Goal: Task Accomplishment & Management: Manage account settings

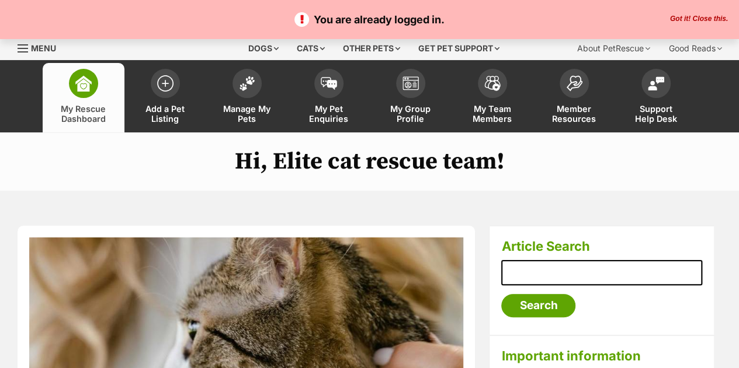
click at [697, 16] on button "Got it! Close this." at bounding box center [698, 19] width 65 height 9
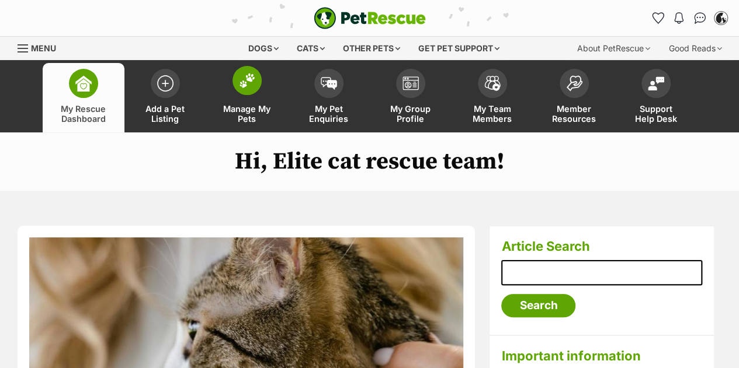
click at [238, 91] on span at bounding box center [246, 80] width 29 height 29
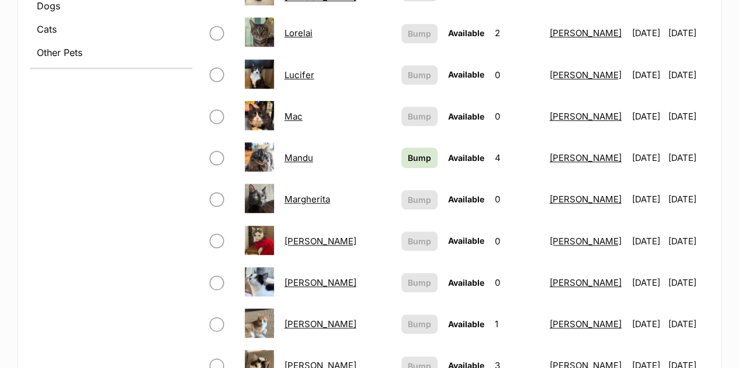
scroll to position [547, 0]
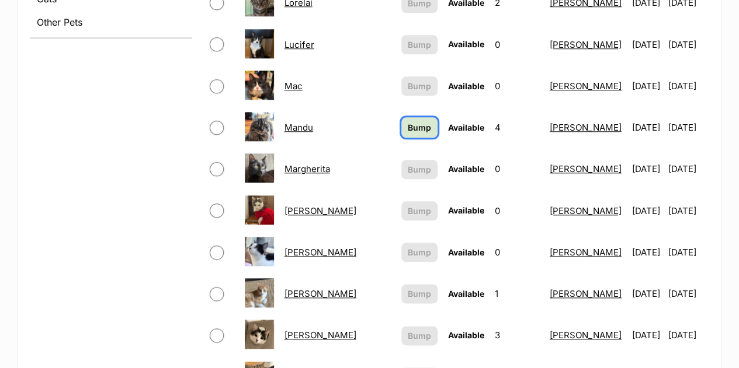
click at [408, 121] on span "Bump" at bounding box center [419, 127] width 23 height 12
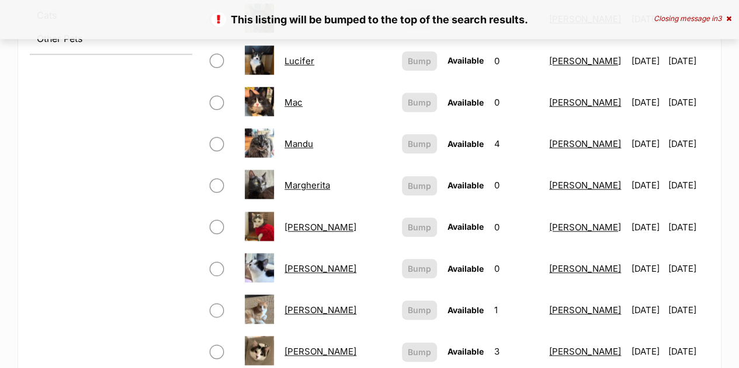
scroll to position [531, 0]
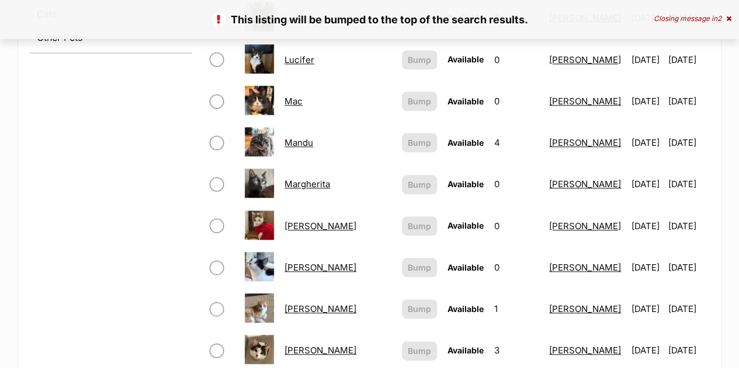
drag, startPoint x: 308, startPoint y: 126, endPoint x: 308, endPoint y: 133, distance: 7.0
click at [308, 133] on td "Mandu" at bounding box center [338, 143] width 116 height 40
click at [308, 137] on link "Mandu" at bounding box center [298, 142] width 29 height 11
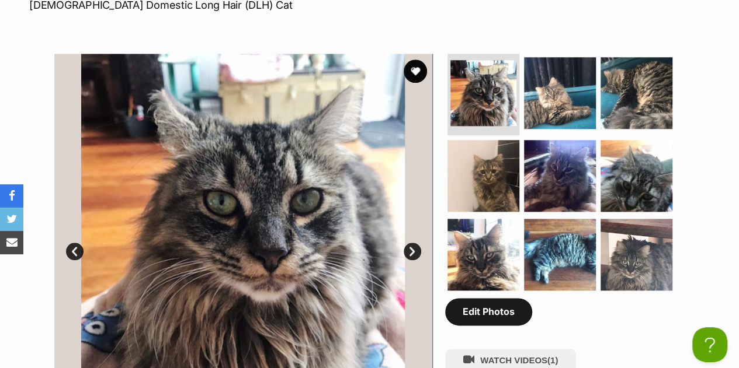
click at [483, 309] on link "Edit Photos" at bounding box center [488, 311] width 87 height 27
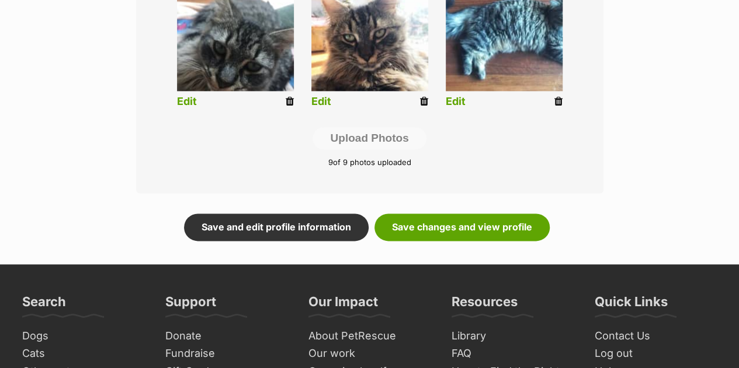
scroll to position [665, 0]
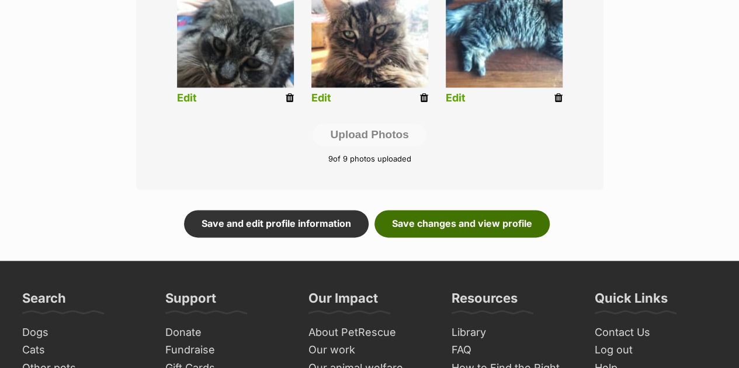
click at [512, 220] on link "Save changes and view profile" at bounding box center [461, 223] width 175 height 27
